Goal: Task Accomplishment & Management: Manage account settings

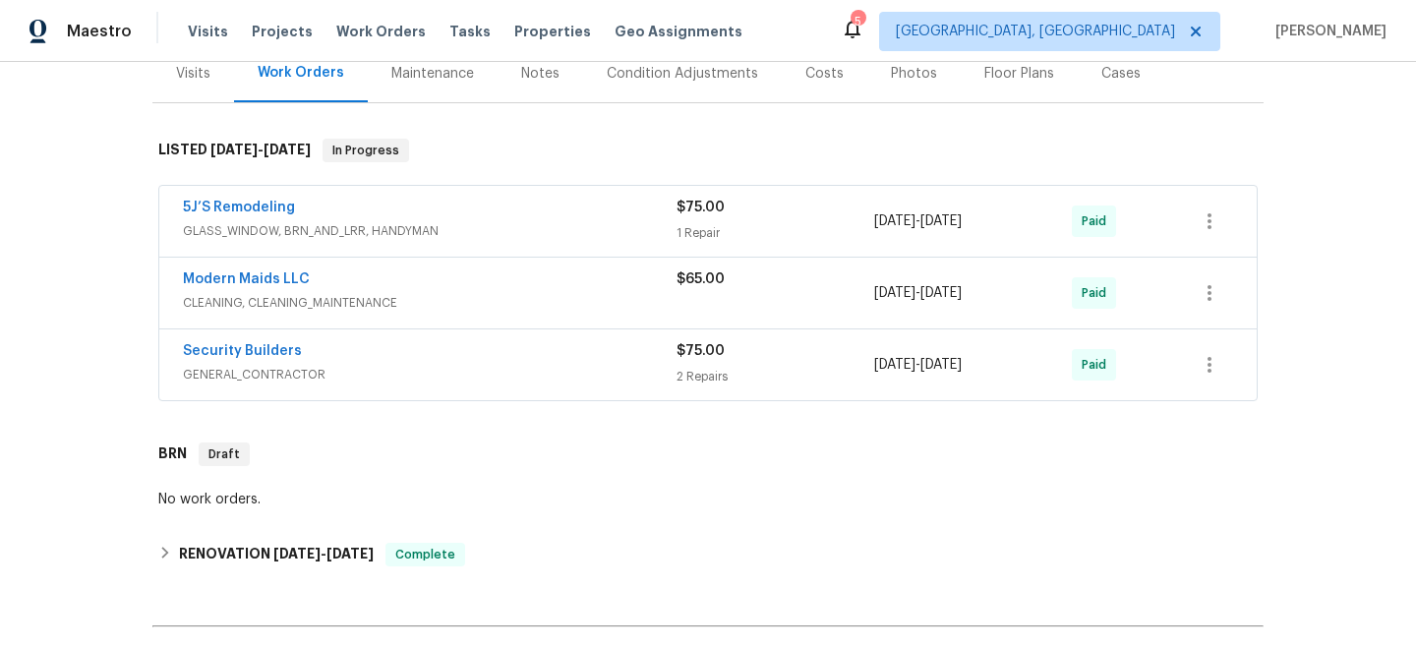
scroll to position [250, 0]
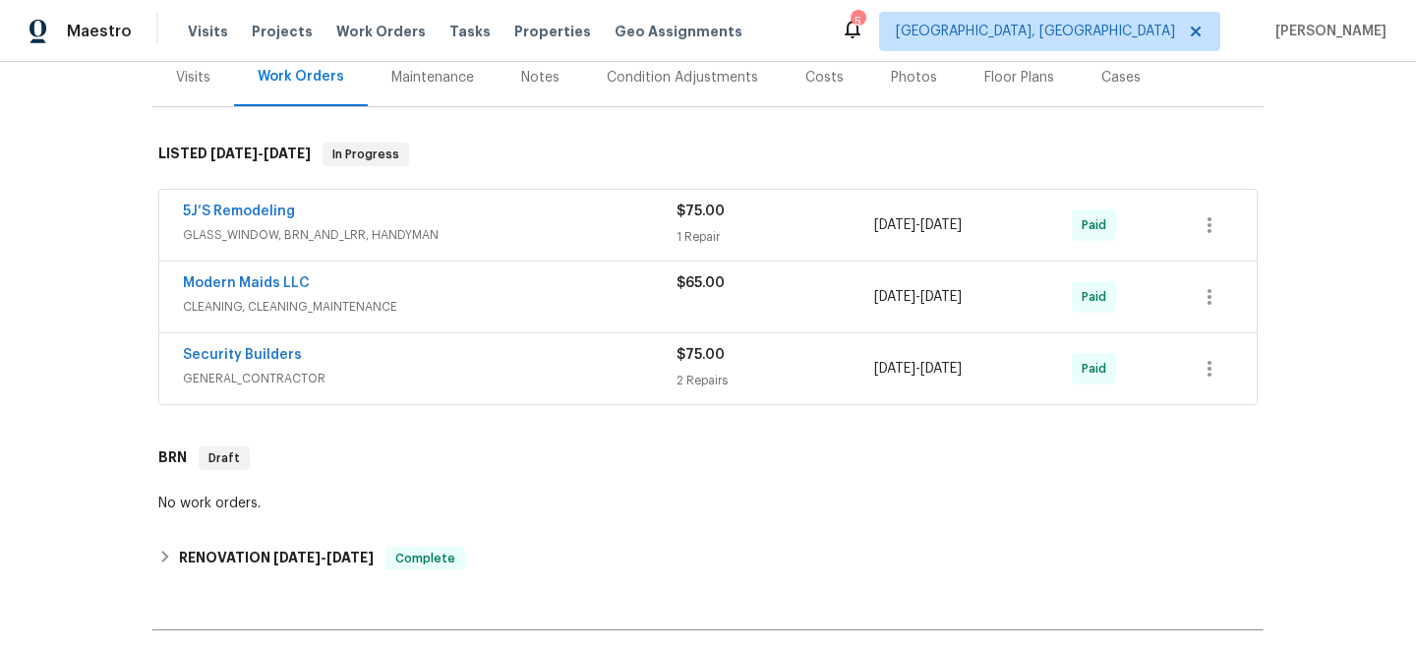
click at [380, 377] on span "GENERAL_CONTRACTOR" at bounding box center [430, 379] width 494 height 20
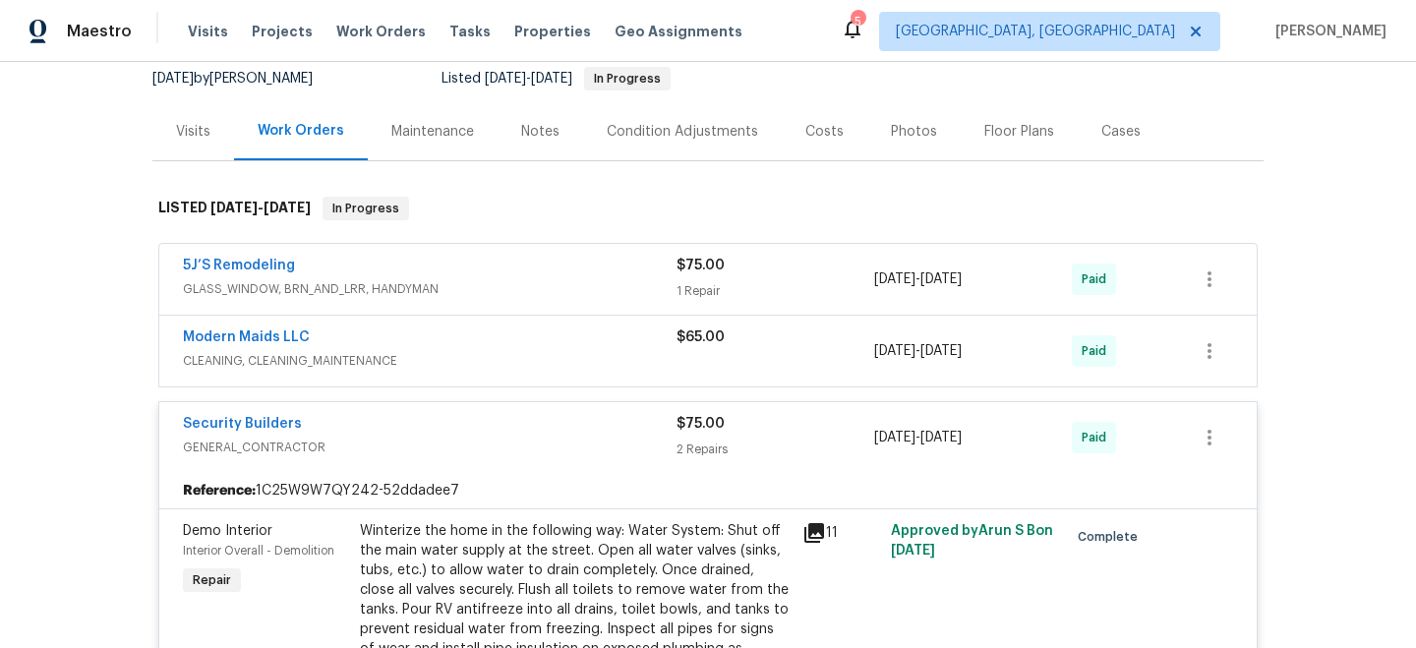
click at [463, 333] on div "Modern Maids LLC" at bounding box center [430, 339] width 494 height 24
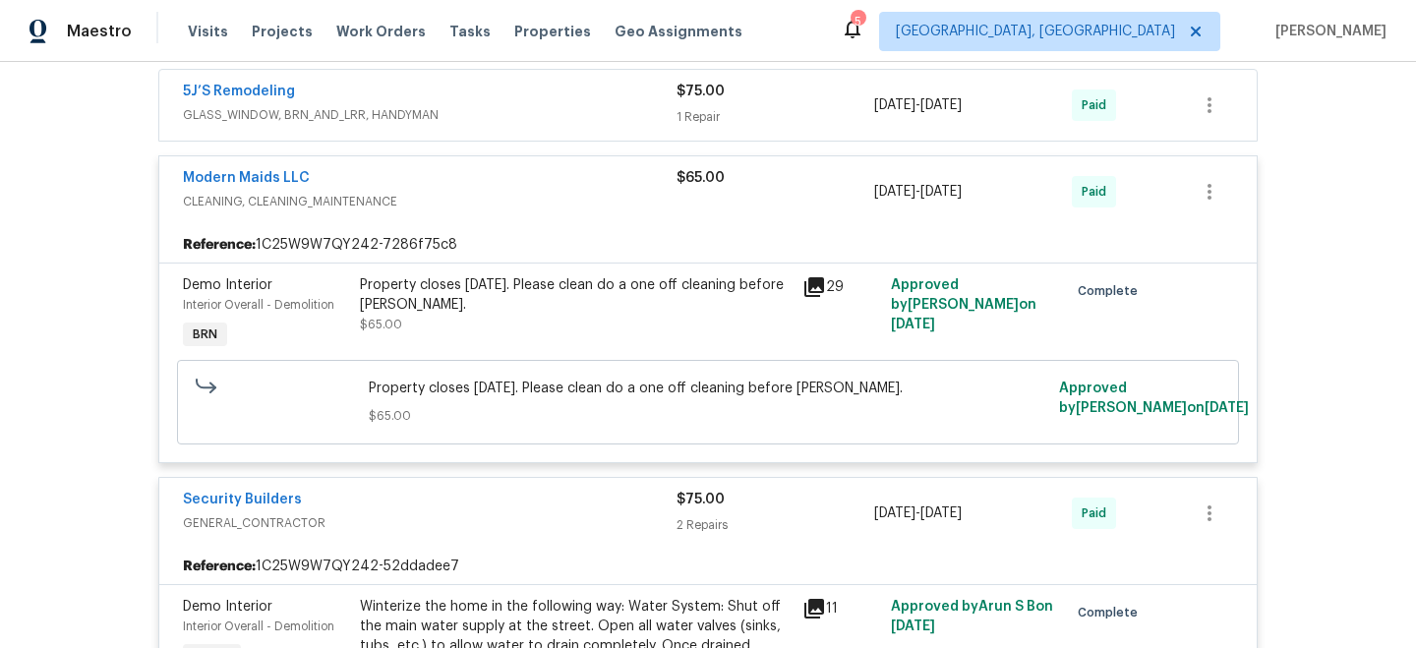
scroll to position [327, 0]
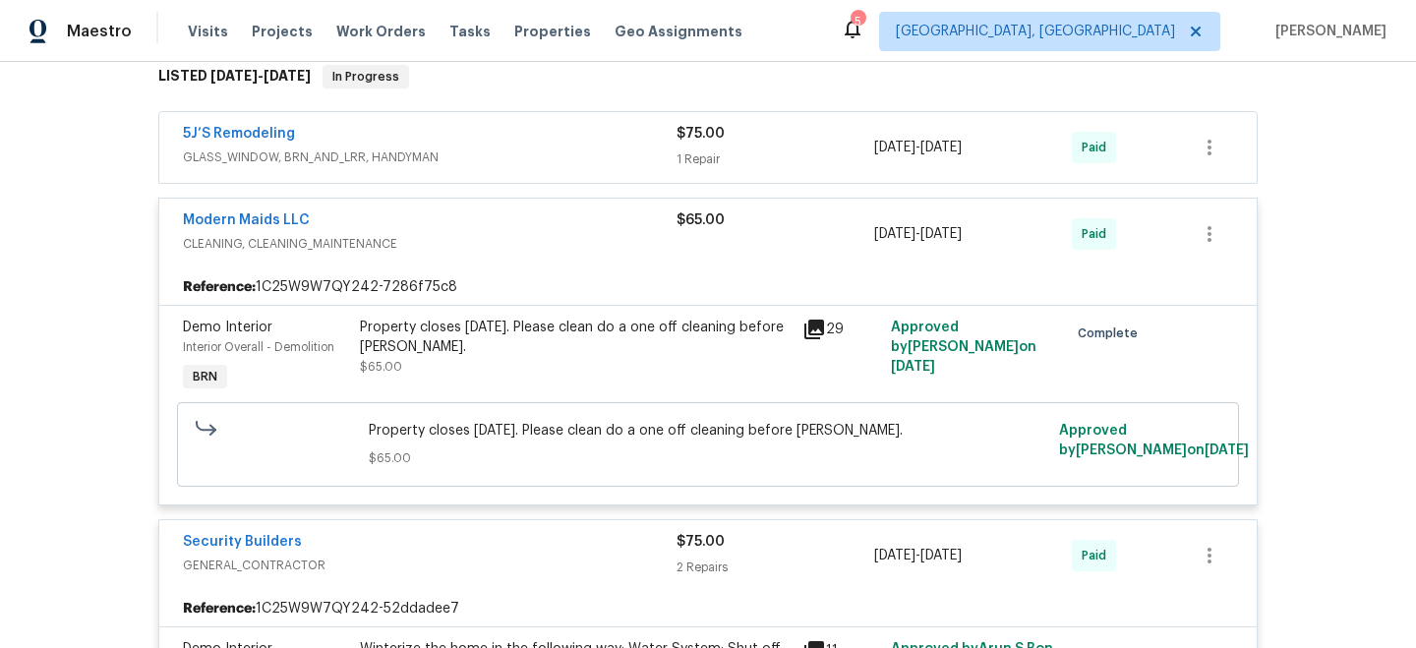
click at [500, 159] on span "GLASS_WINDOW, BRN_AND_LRR, HANDYMAN" at bounding box center [430, 158] width 494 height 20
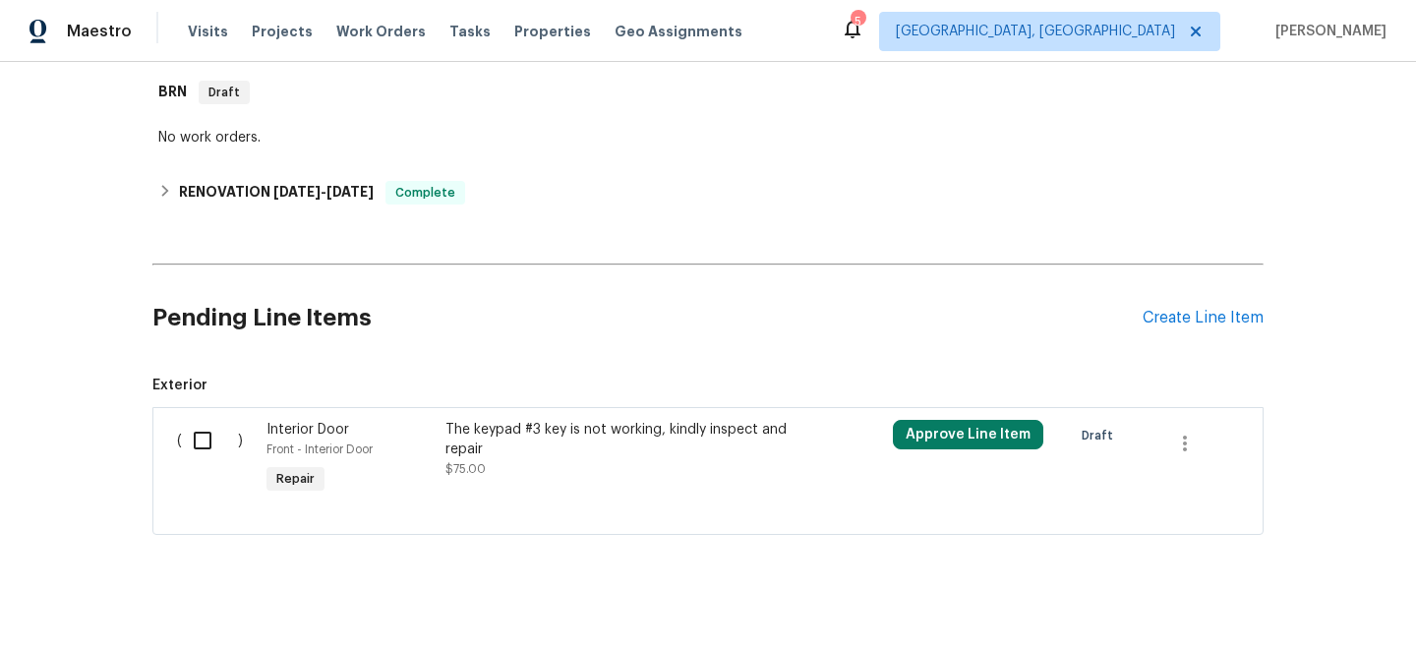
scroll to position [1653, 0]
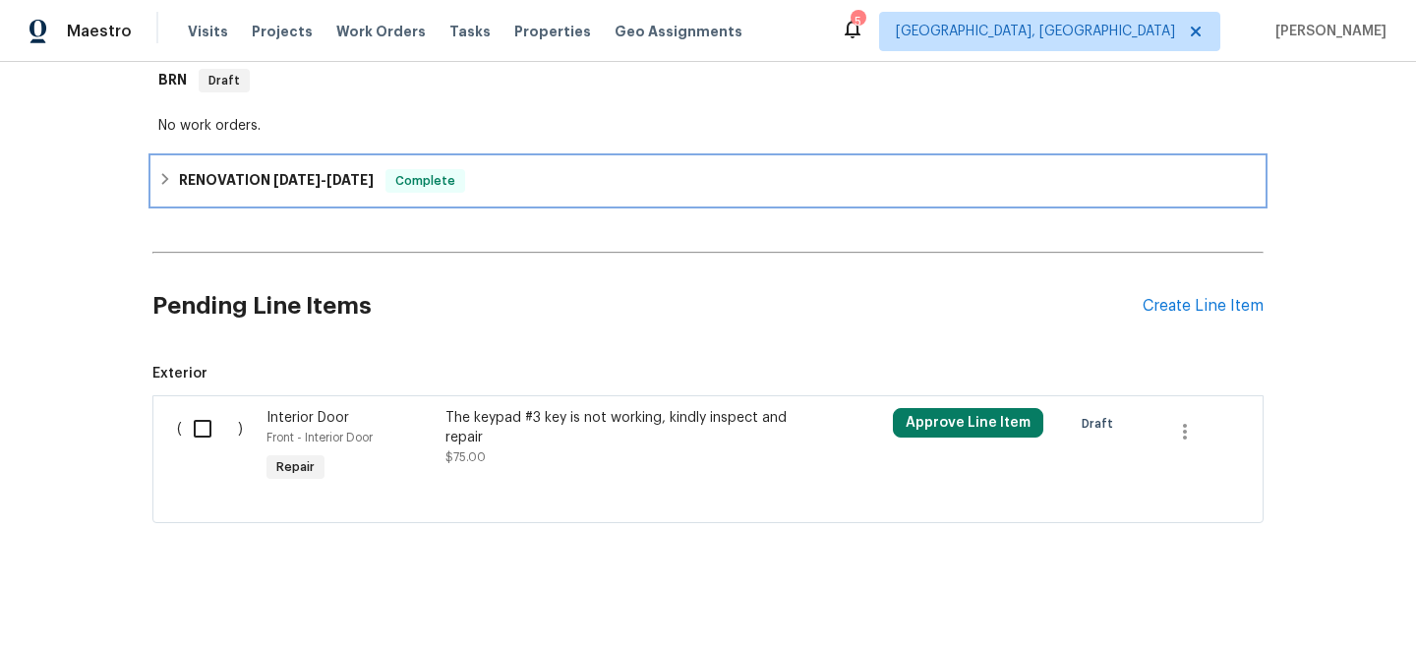
click at [463, 172] on span "Complete" at bounding box center [425, 181] width 76 height 20
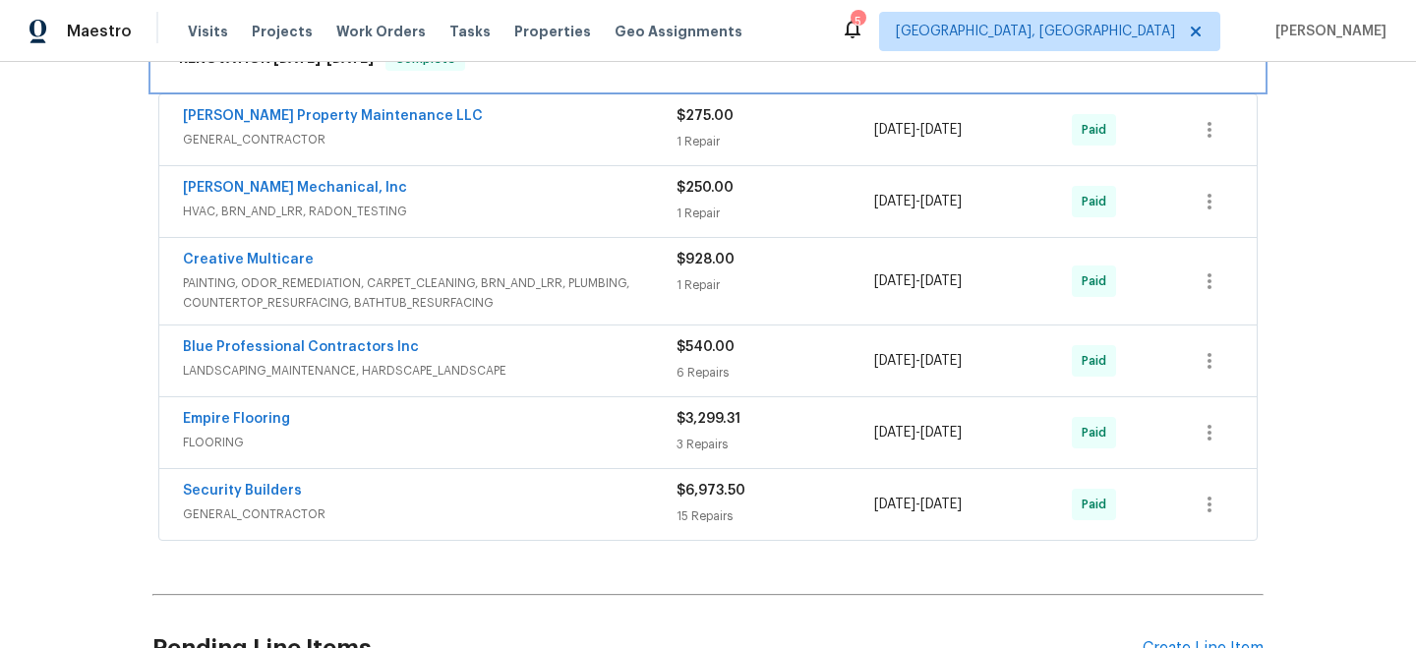
scroll to position [1804, 0]
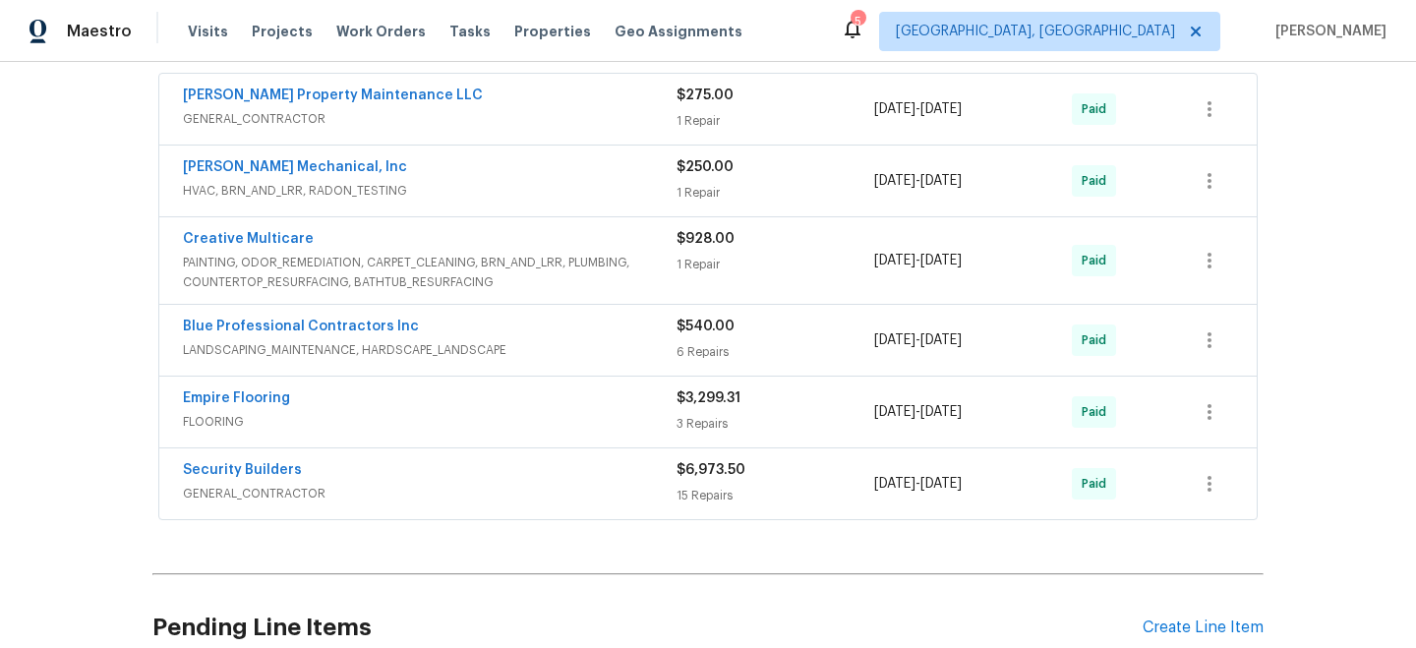
click at [417, 398] on div "Empire Flooring" at bounding box center [430, 400] width 494 height 24
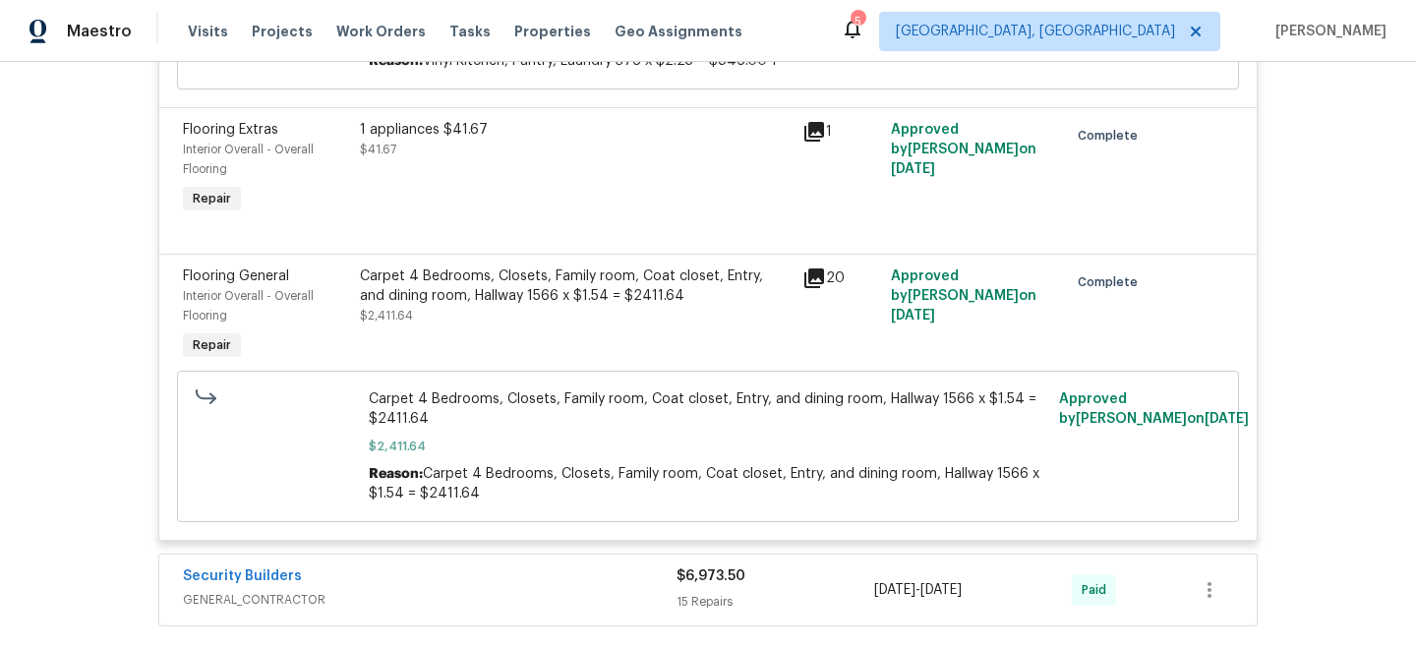
scroll to position [2423, 0]
click at [818, 284] on icon at bounding box center [814, 277] width 20 height 20
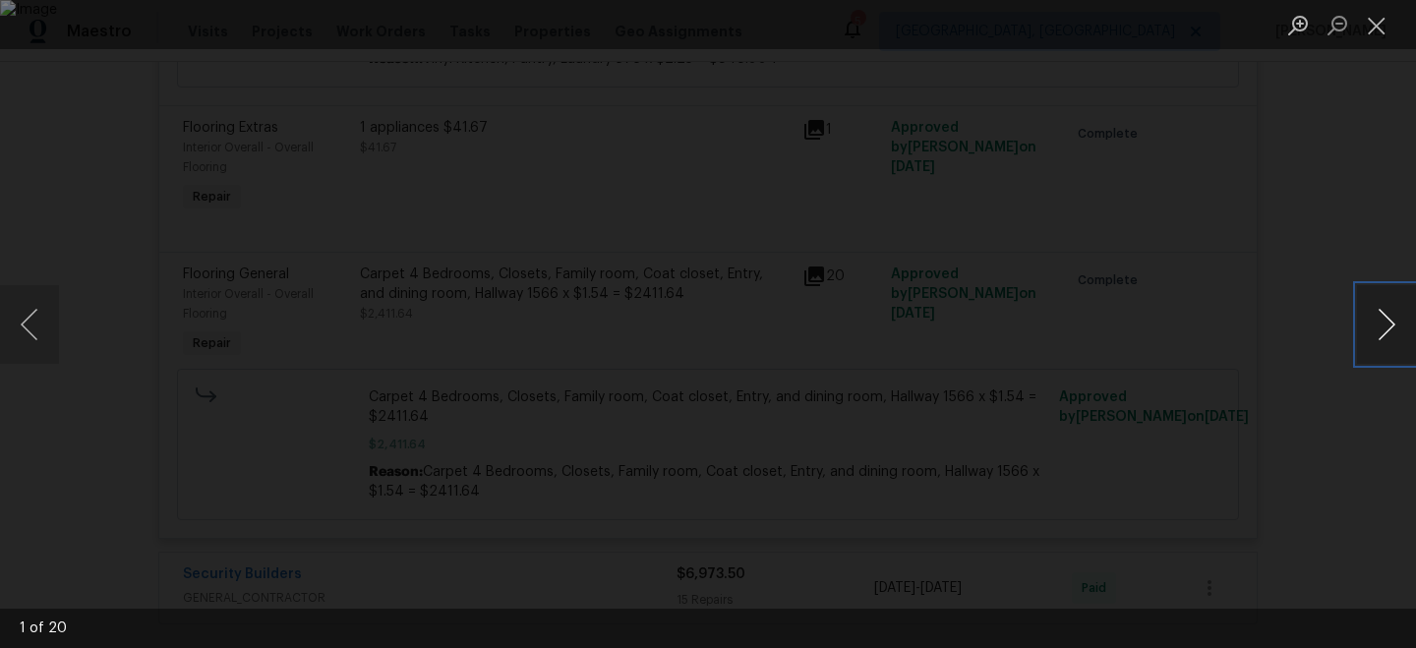
click at [1388, 315] on button "Next image" at bounding box center [1386, 324] width 59 height 79
click at [1336, 187] on div "Lightbox" at bounding box center [708, 324] width 1416 height 648
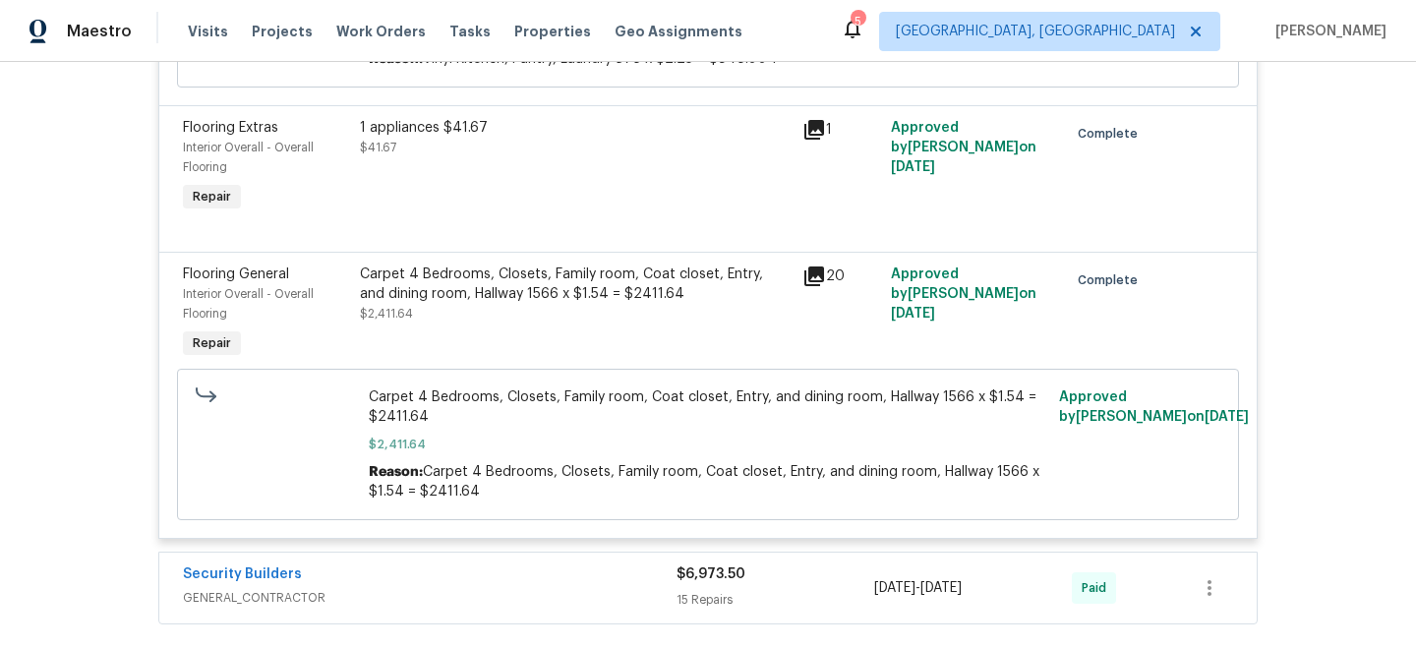
click at [820, 284] on icon at bounding box center [814, 277] width 20 height 20
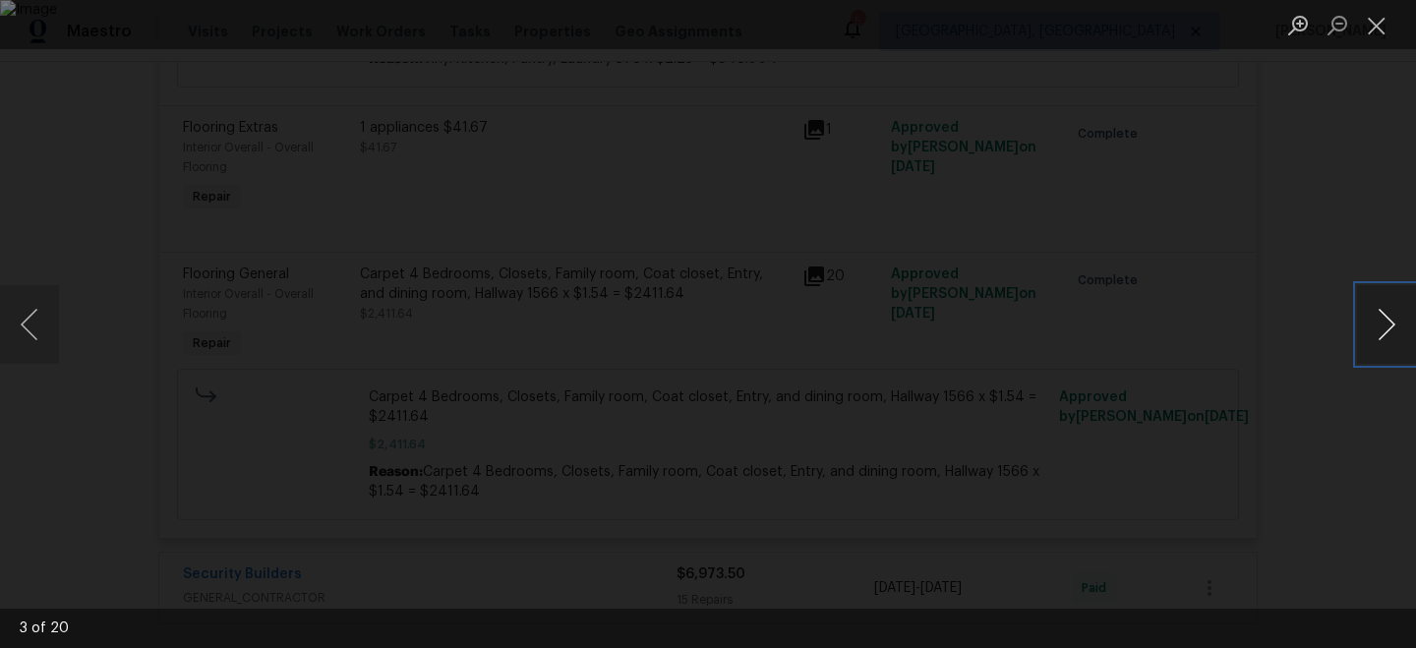
click at [1365, 324] on button "Next image" at bounding box center [1386, 324] width 59 height 79
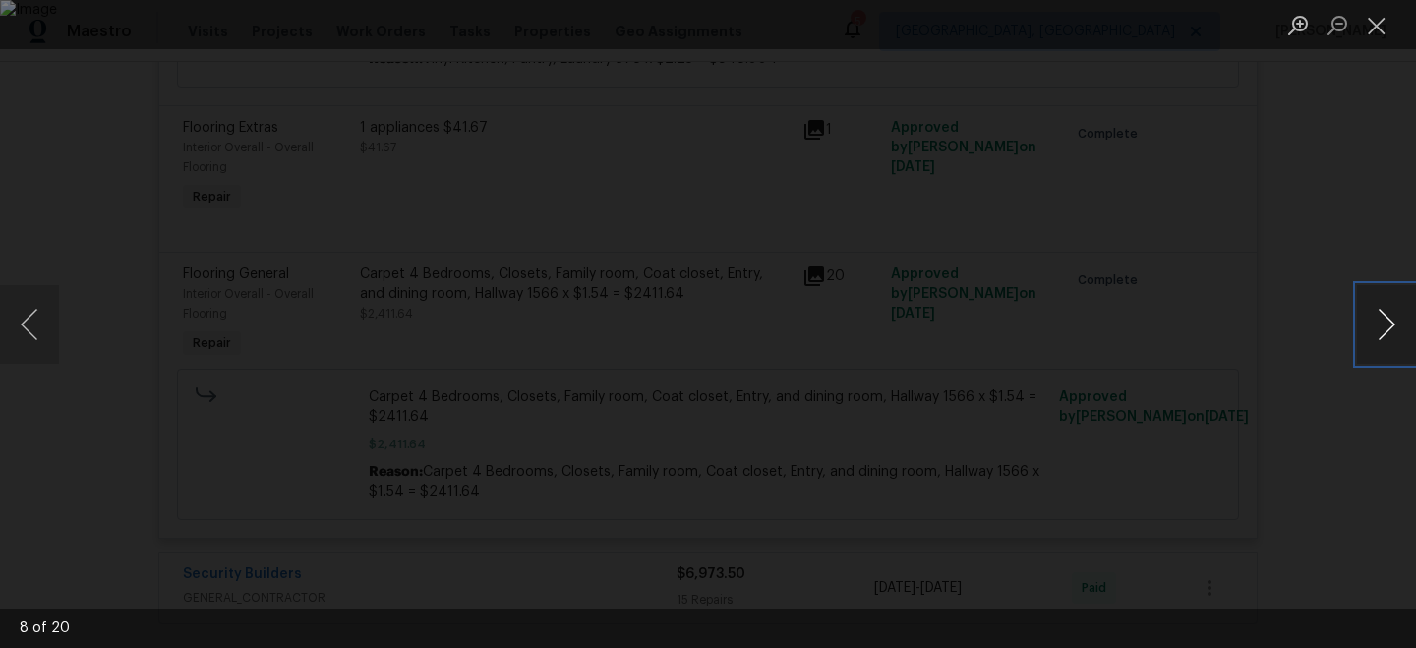
click at [1365, 324] on button "Next image" at bounding box center [1386, 324] width 59 height 79
click at [1369, 28] on button "Close lightbox" at bounding box center [1376, 25] width 39 height 34
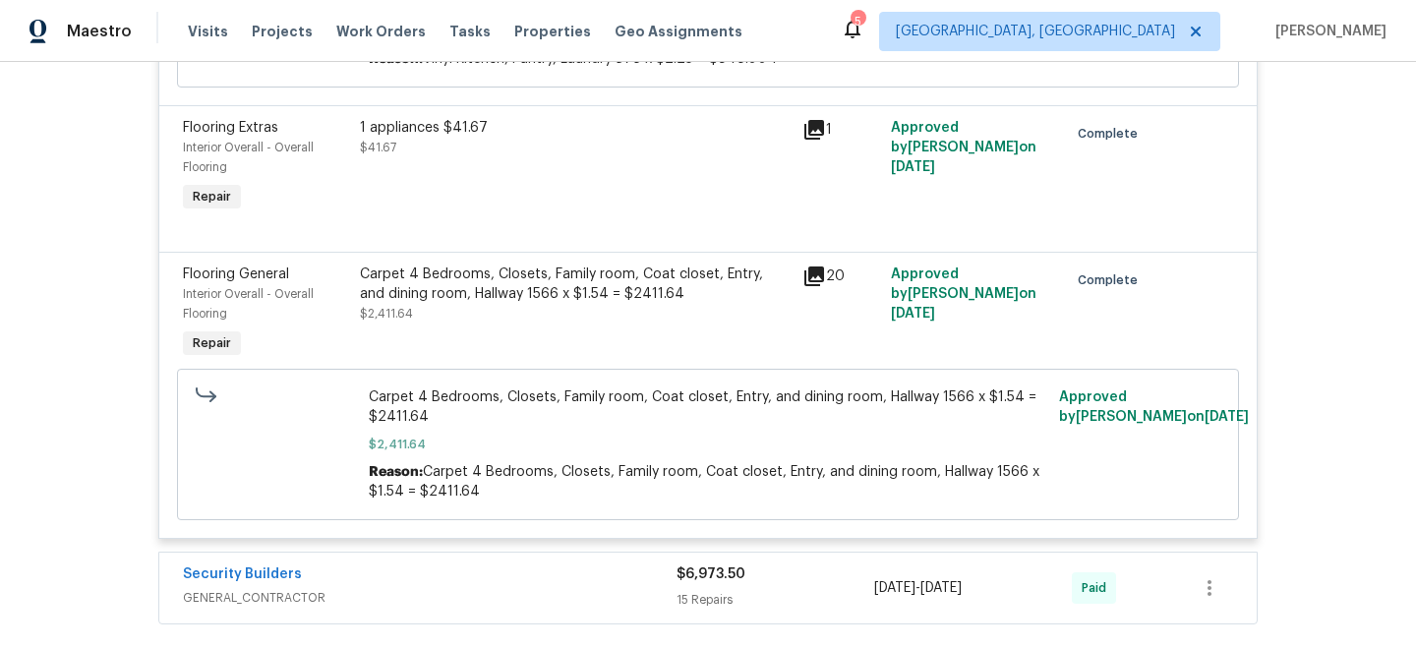
click at [201, 399] on icon at bounding box center [206, 394] width 21 height 15
click at [465, 469] on div "Reason: Carpet 4 Bedrooms, Closets, Family room, Coat closet, Entry, and dining…" at bounding box center [709, 481] width 680 height 39
click at [622, 507] on div "Carpet 4 Bedrooms, Closets, Family room, Coat closet, Entry, and dining room, H…" at bounding box center [708, 445] width 691 height 126
click at [761, 507] on div "Carpet 4 Bedrooms, Closets, Family room, Coat closet, Entry, and dining room, H…" at bounding box center [708, 445] width 691 height 126
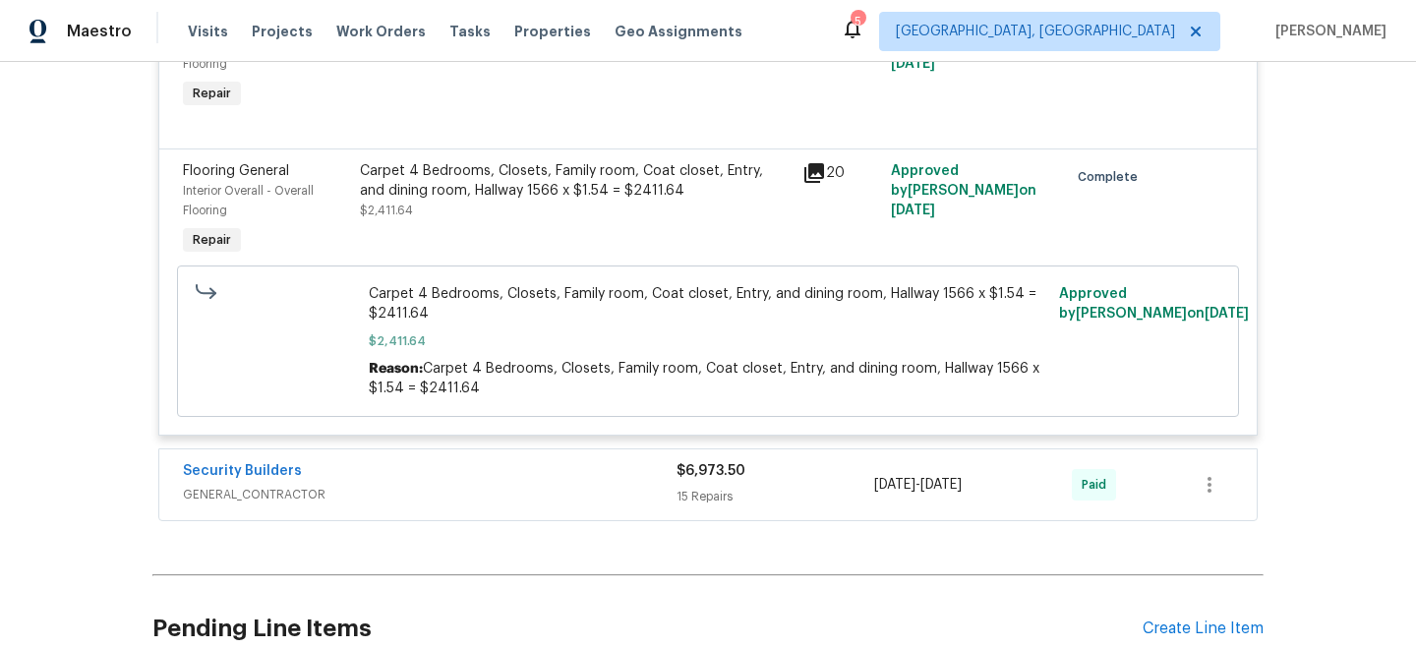
scroll to position [2531, 0]
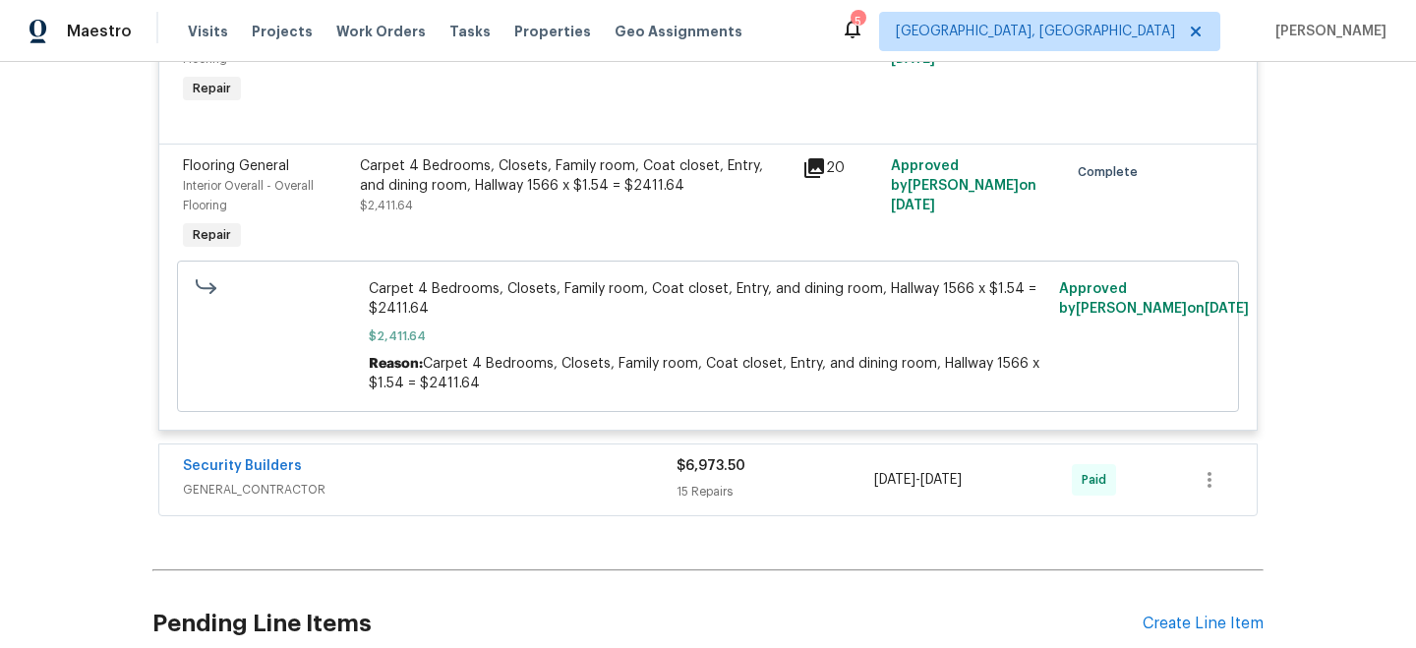
click at [725, 300] on span "Carpet 4 Bedrooms, Closets, Family room, Coat closet, Entry, and dining room, H…" at bounding box center [709, 298] width 680 height 39
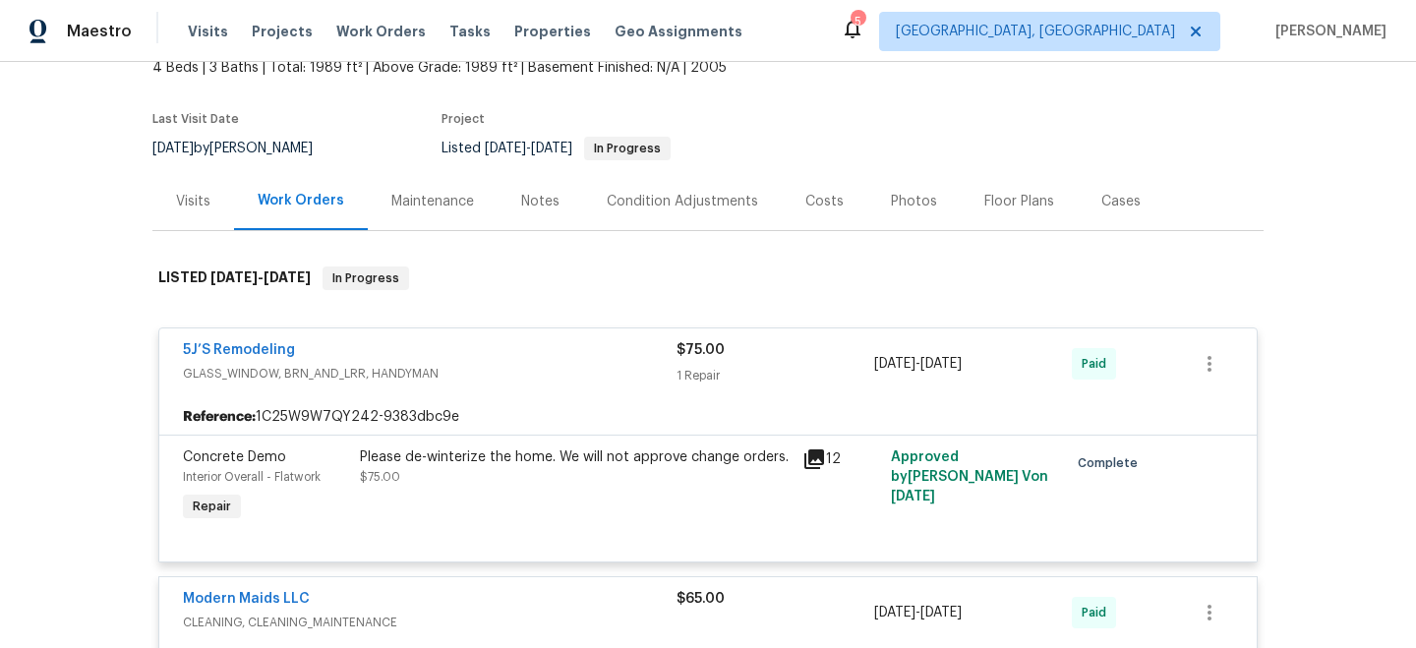
scroll to position [0, 0]
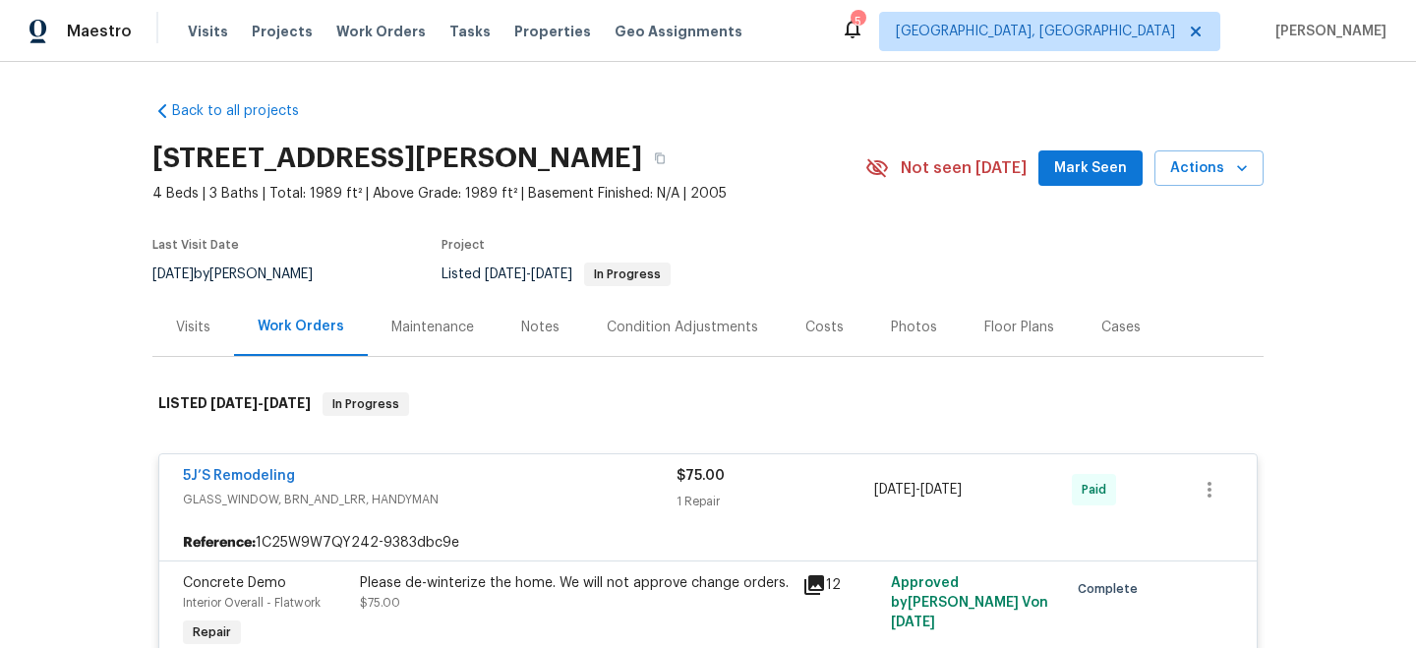
click at [827, 331] on div "Costs" at bounding box center [824, 328] width 38 height 20
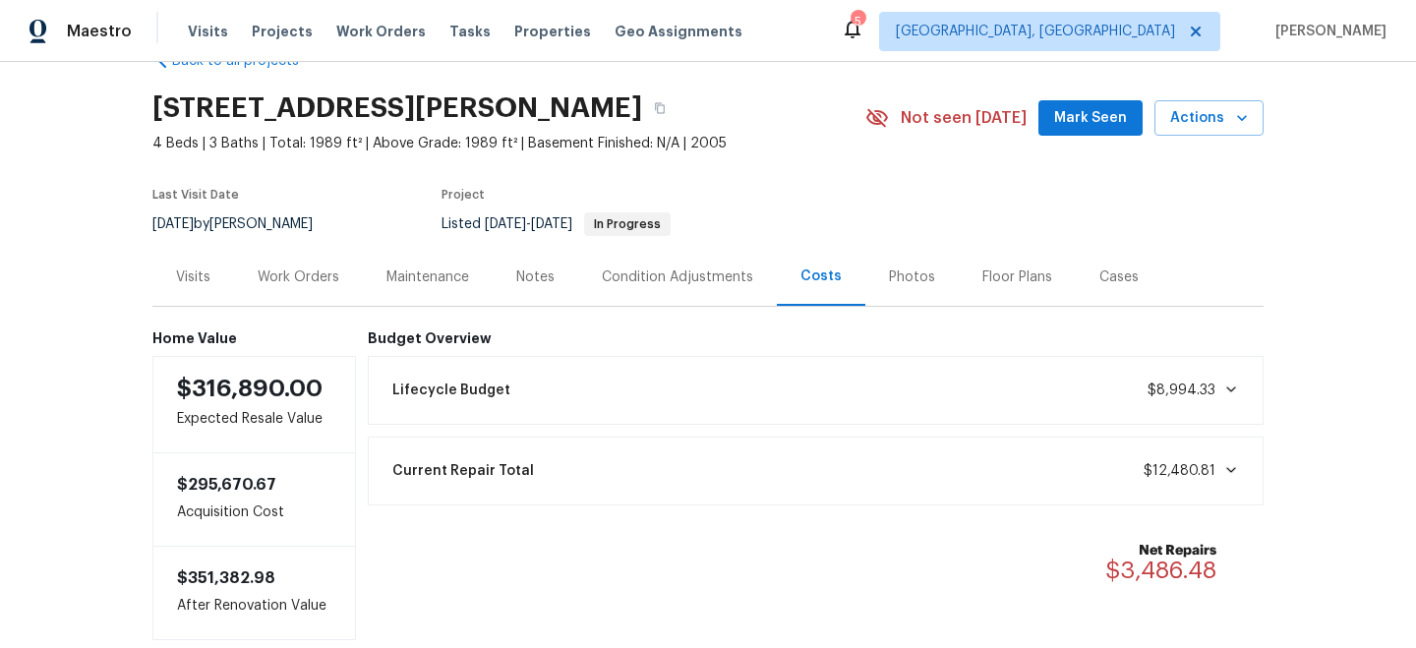
scroll to position [161, 0]
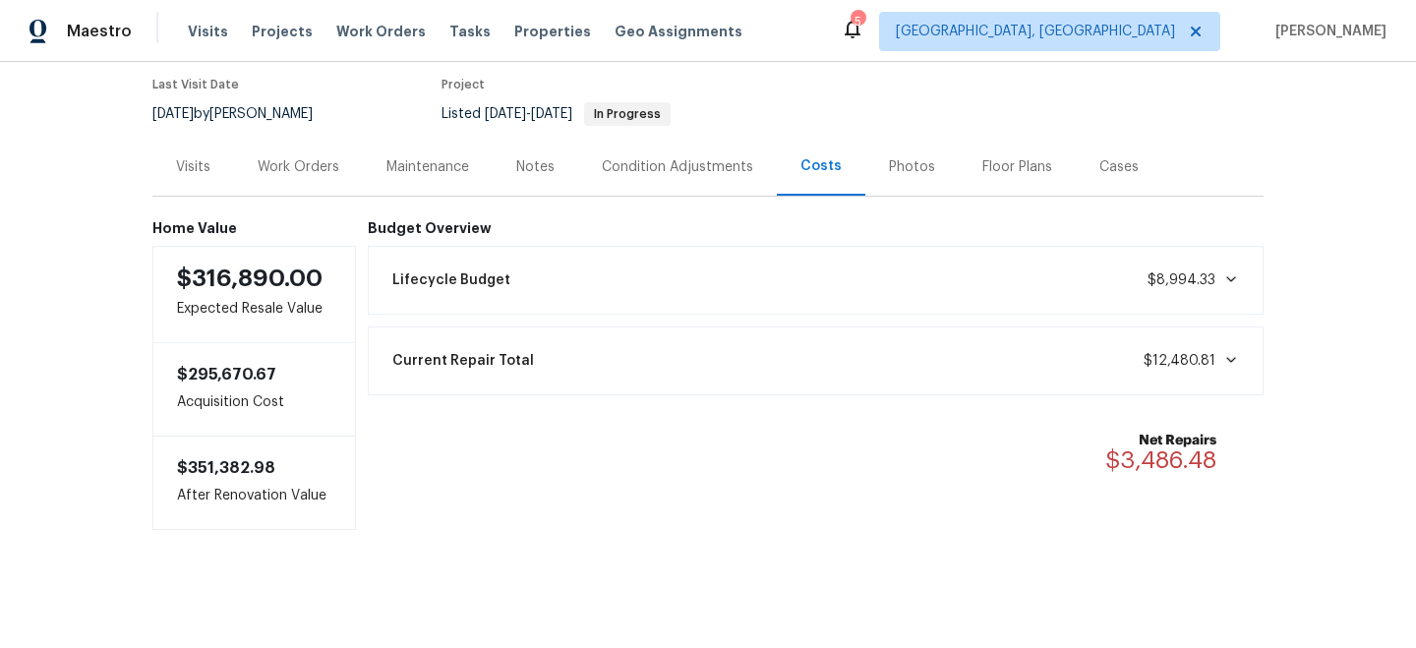
click at [1070, 345] on div "Current Repair Total $12,480.81" at bounding box center [816, 360] width 871 height 43
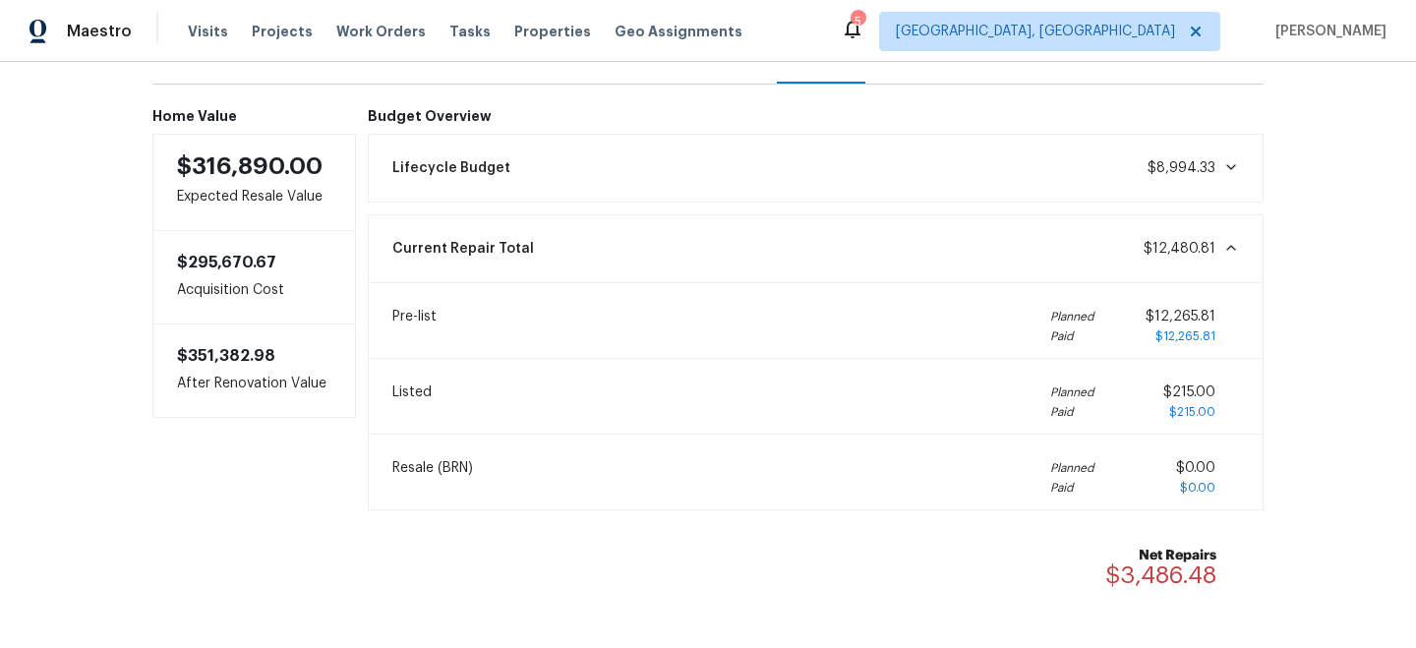
scroll to position [269, 0]
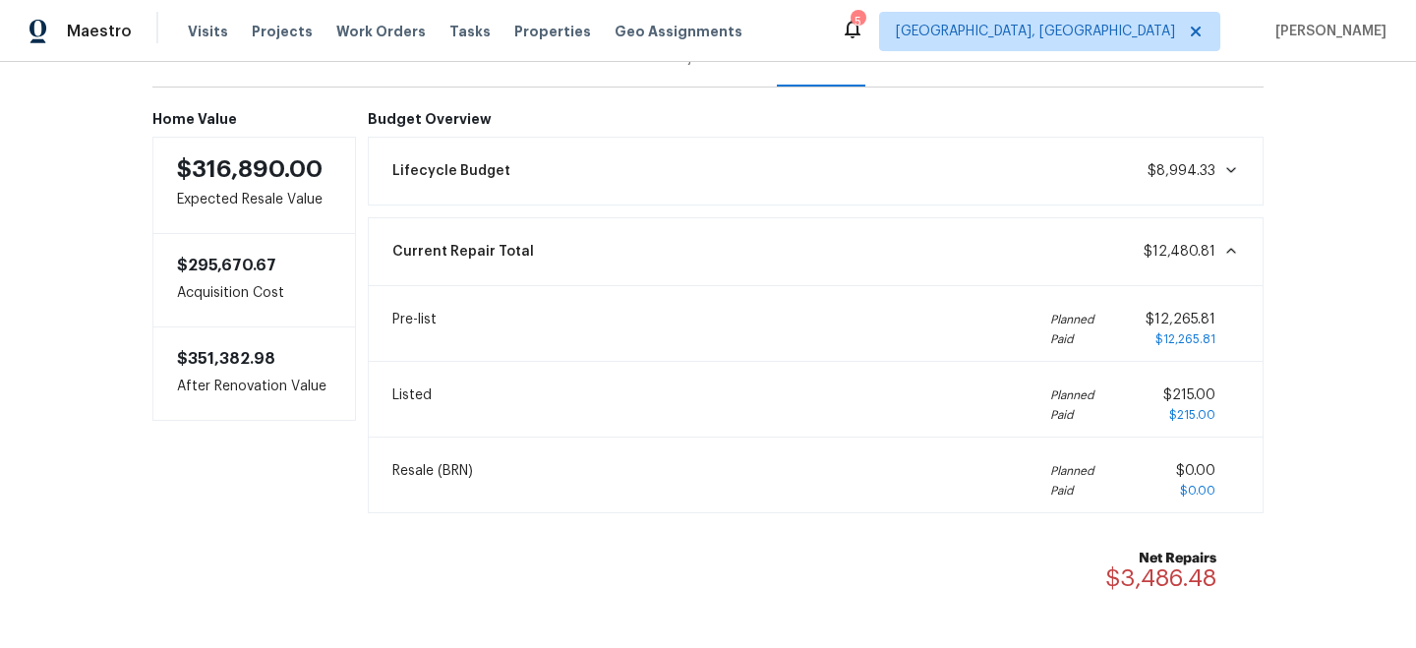
click at [969, 328] on div "Pre-list Planned Paid $12,265.81 $12,265.81" at bounding box center [816, 323] width 871 height 51
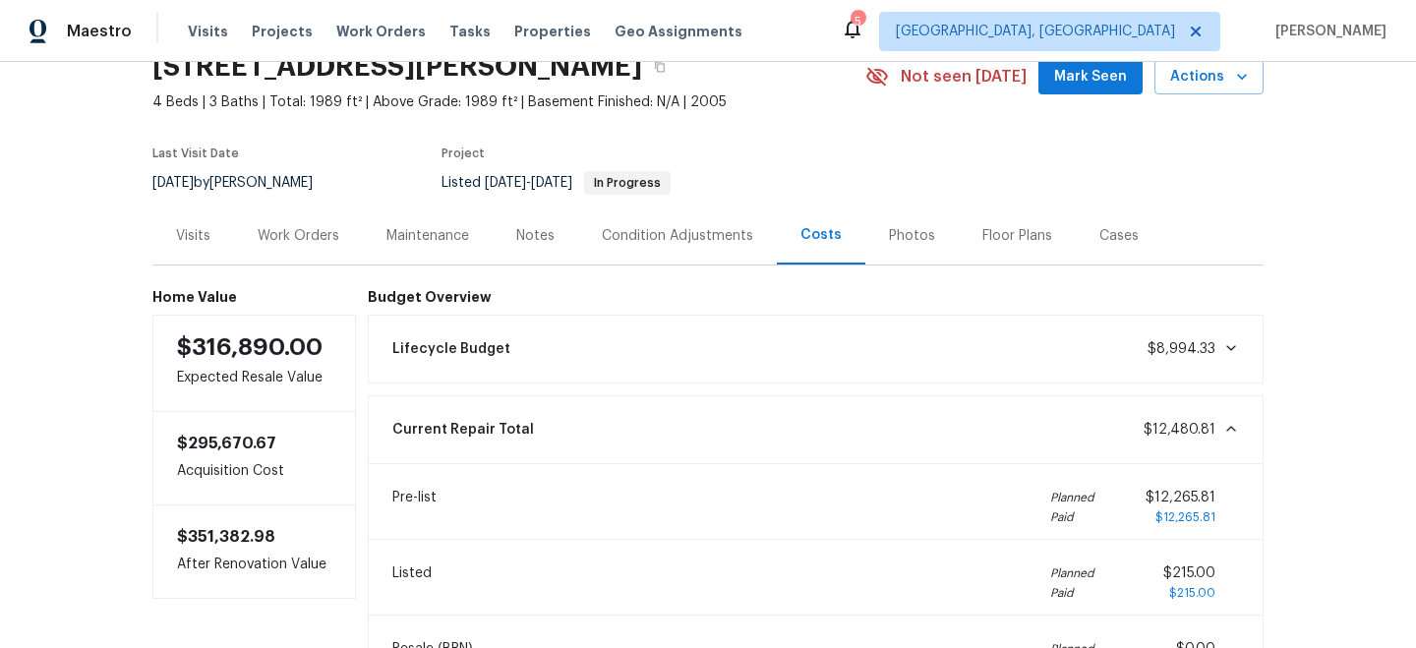
scroll to position [59, 0]
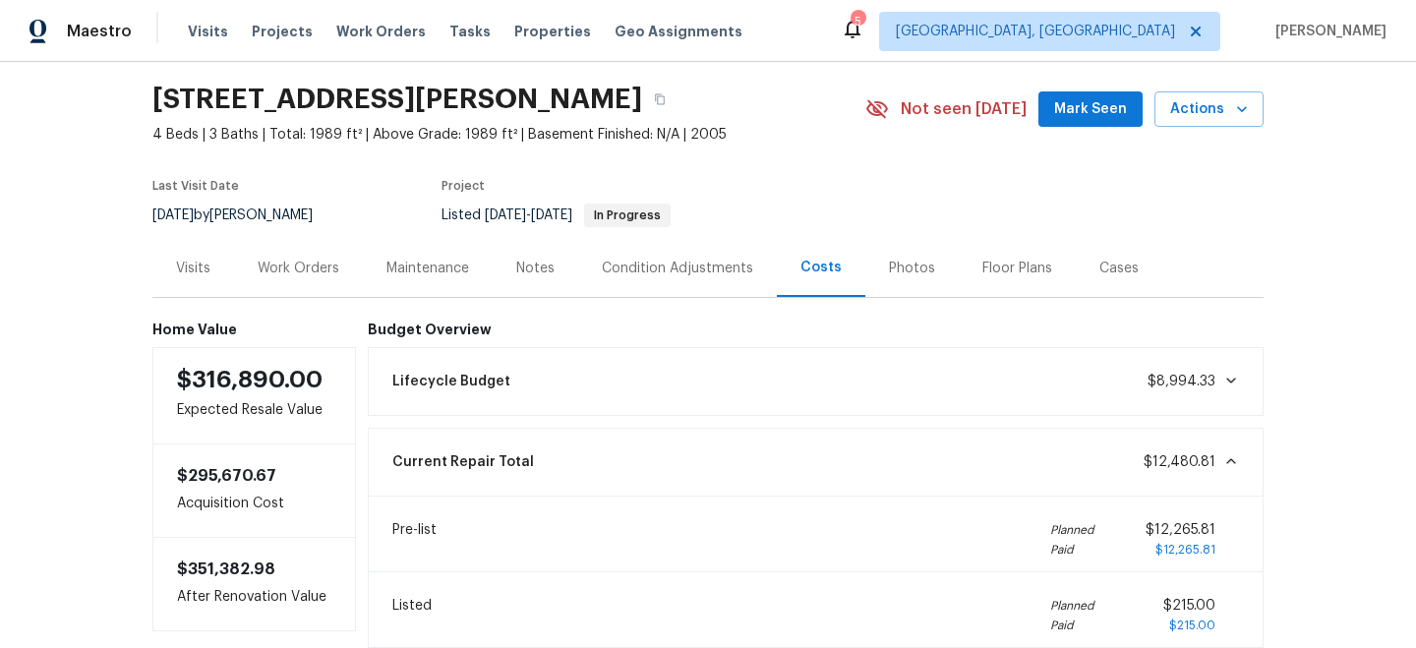
click at [701, 279] on div "Condition Adjustments" at bounding box center [677, 268] width 199 height 58
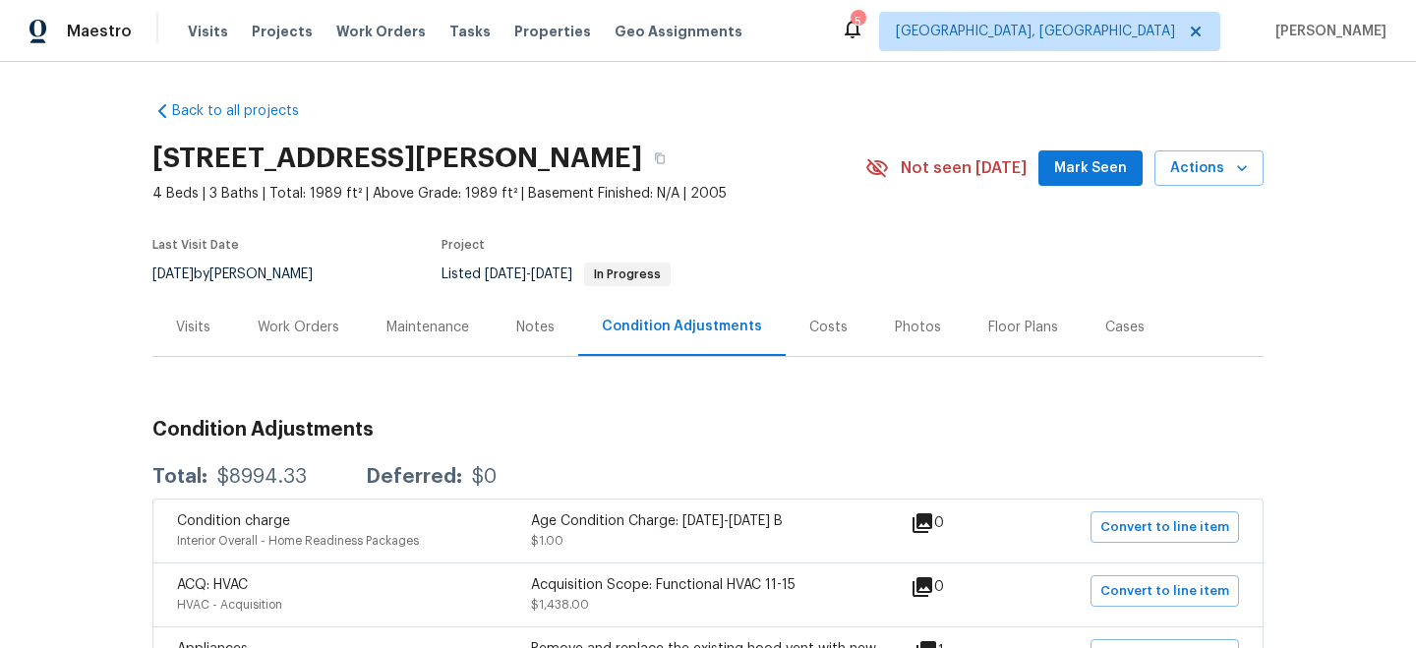
click at [525, 325] on div "Notes" at bounding box center [535, 328] width 38 height 20
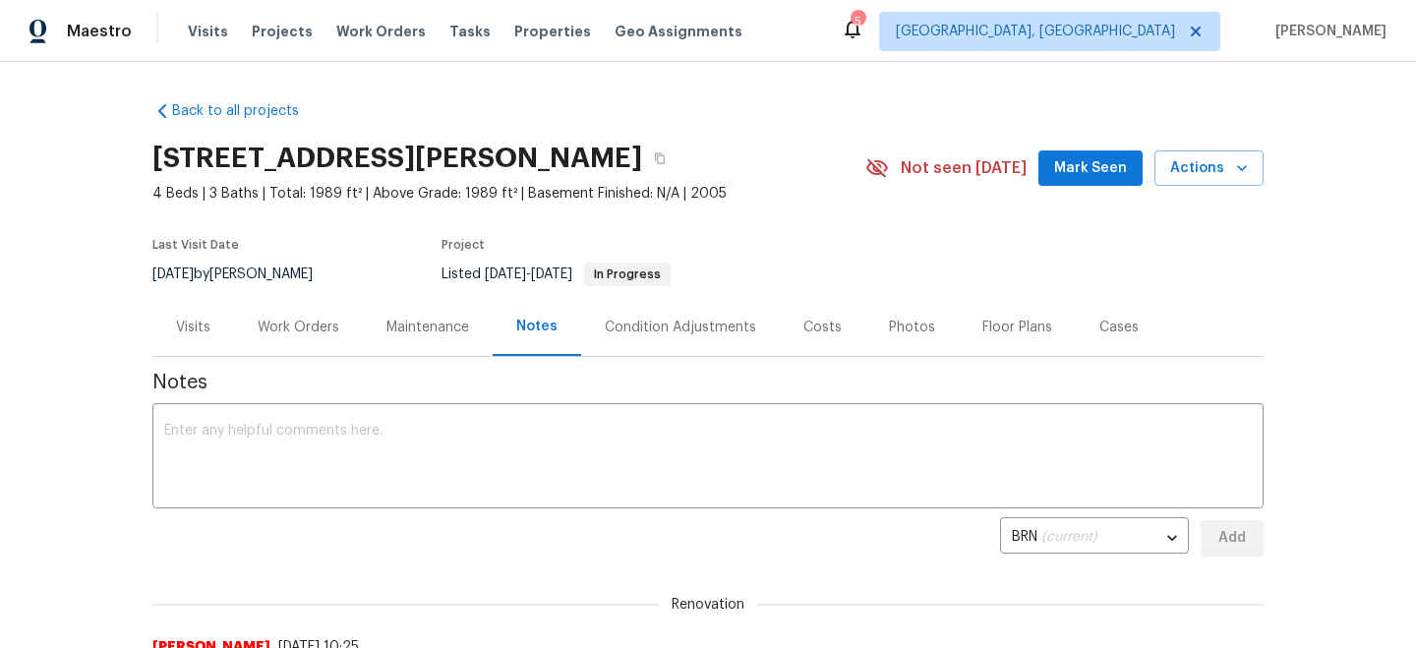
click at [308, 335] on div "Work Orders" at bounding box center [299, 328] width 82 height 20
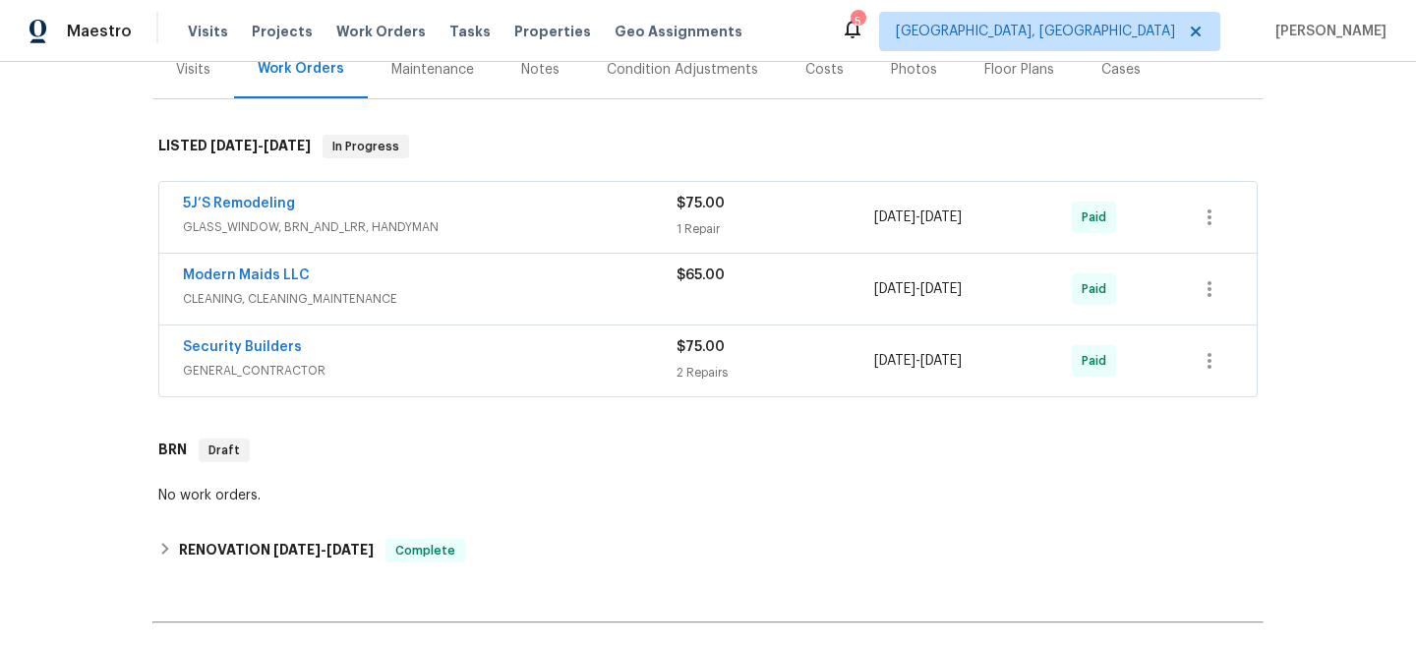
scroll to position [270, 0]
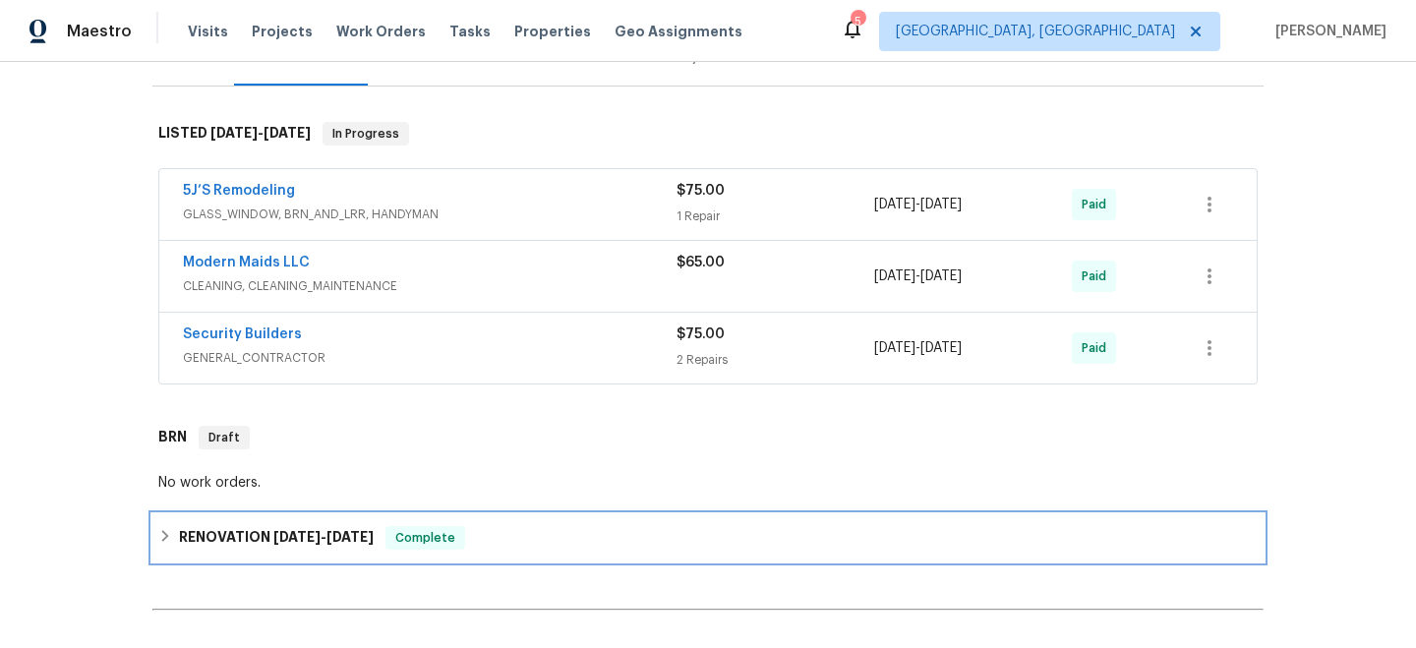
click at [539, 545] on div "RENOVATION [DATE] - [DATE] Complete" at bounding box center [707, 538] width 1099 height 24
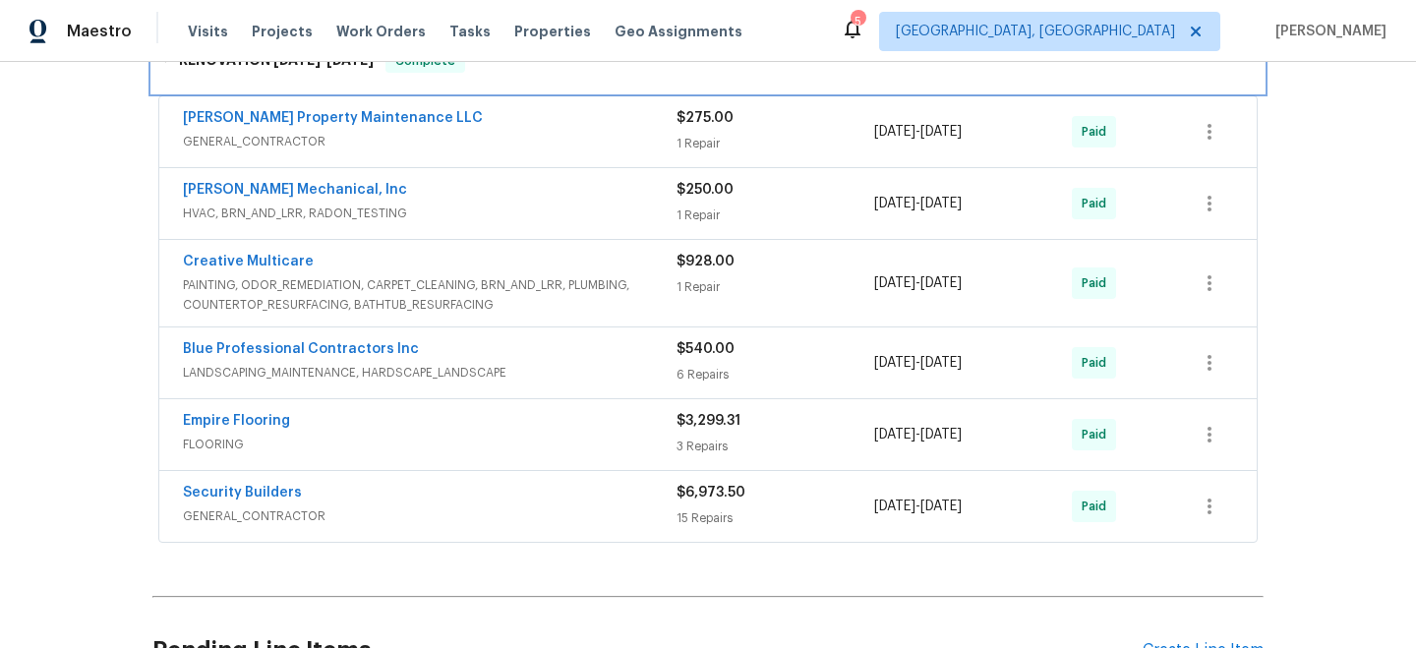
scroll to position [742, 0]
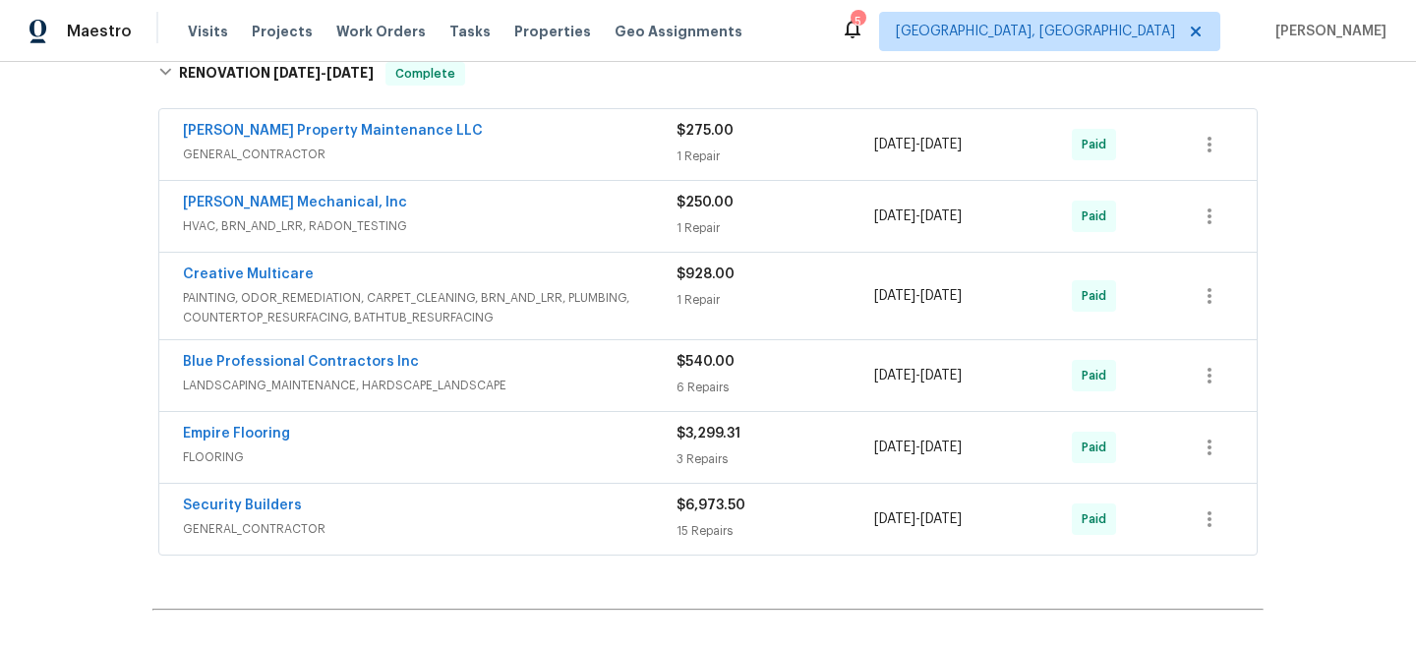
click at [536, 450] on span "FLOORING" at bounding box center [430, 457] width 494 height 20
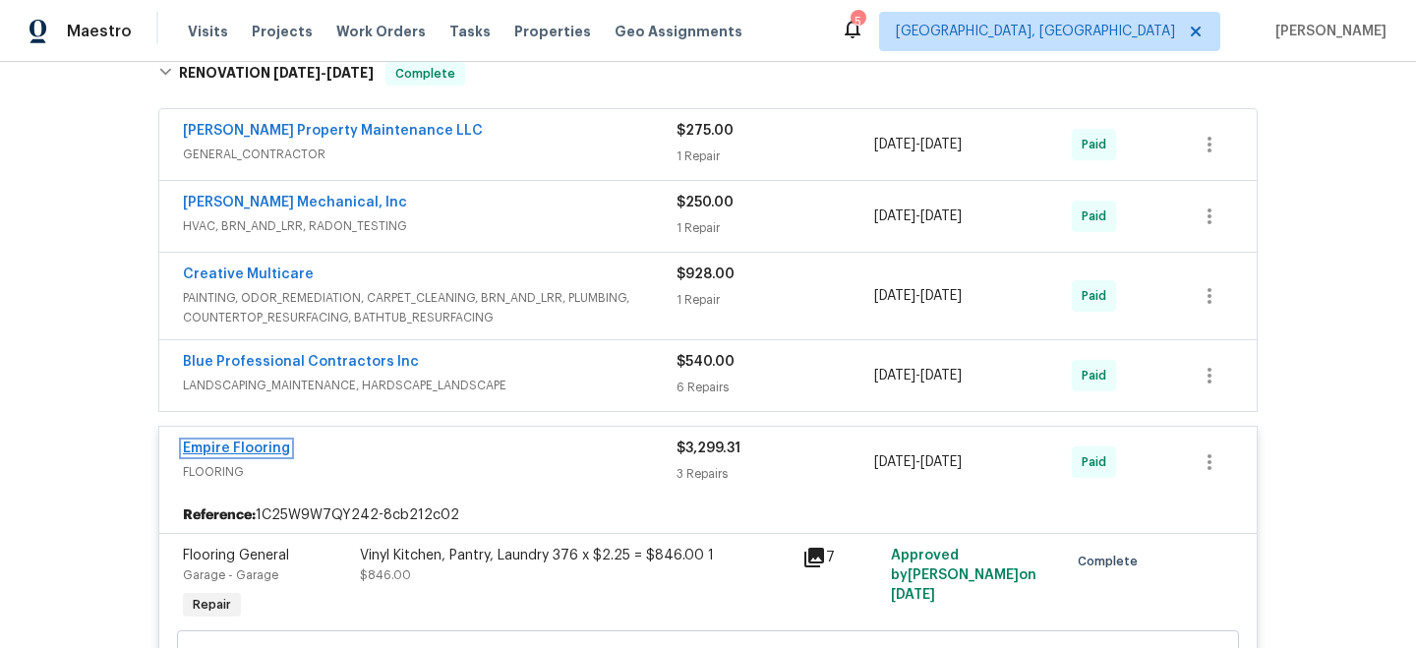
click at [254, 448] on link "Empire Flooring" at bounding box center [236, 449] width 107 height 14
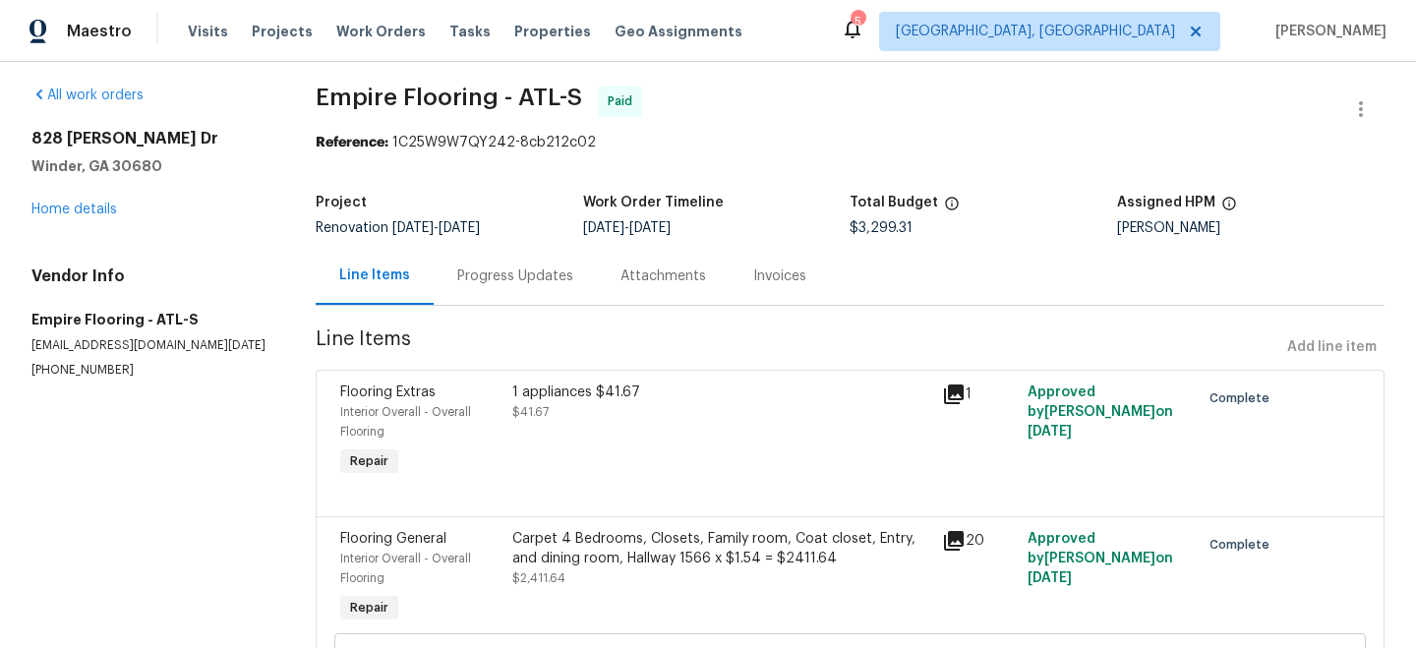
scroll to position [5, 0]
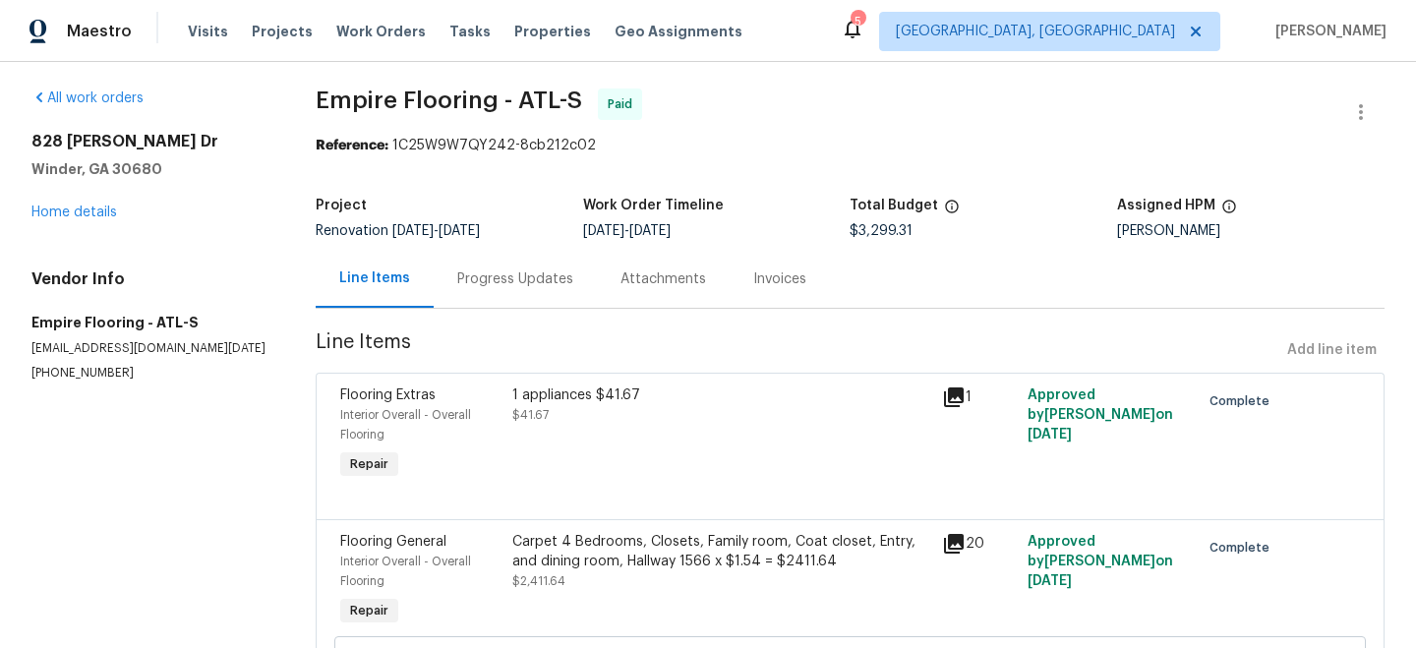
click at [738, 283] on div "Invoices" at bounding box center [780, 279] width 100 height 58
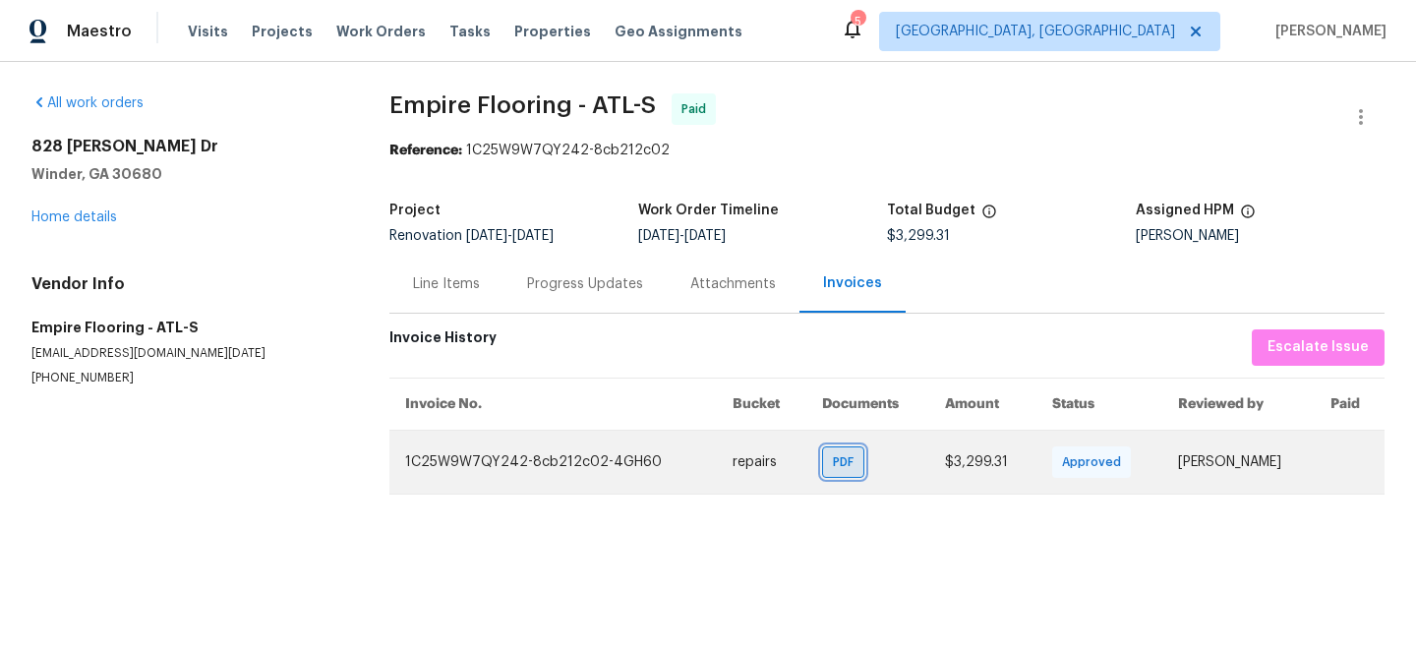
click at [834, 472] on div "PDF" at bounding box center [843, 461] width 42 height 31
click at [856, 459] on span "PDF" at bounding box center [847, 462] width 29 height 20
